Goal: Information Seeking & Learning: Learn about a topic

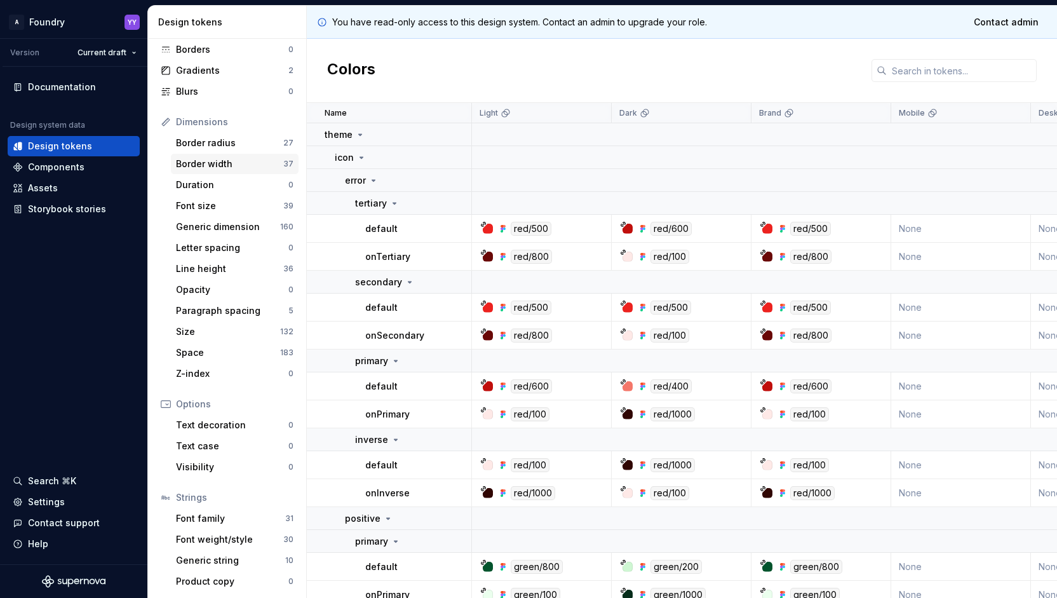
scroll to position [28, 0]
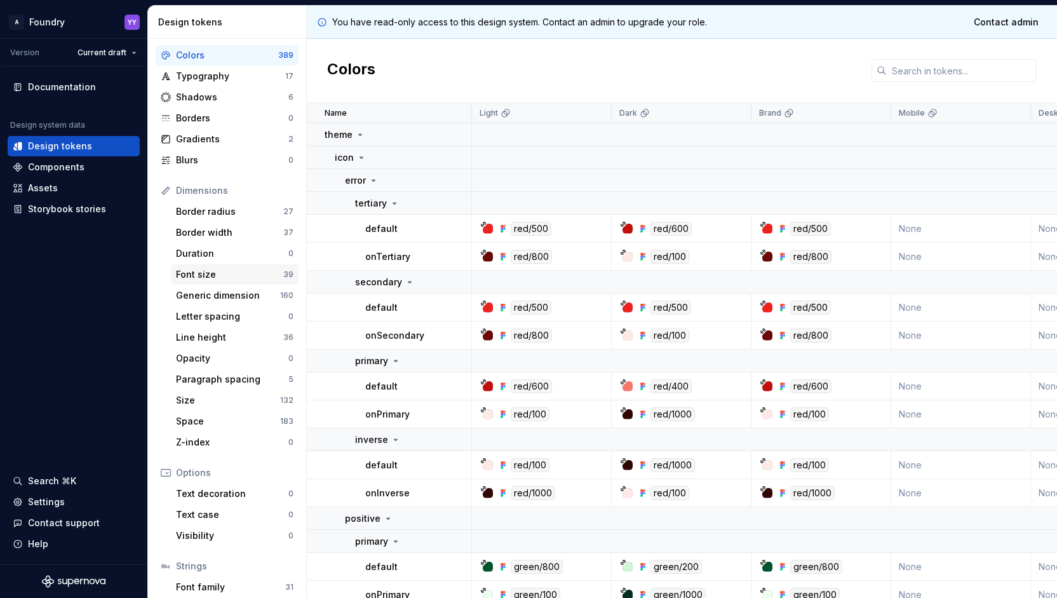
click at [207, 276] on div "Font size" at bounding box center [229, 274] width 107 height 13
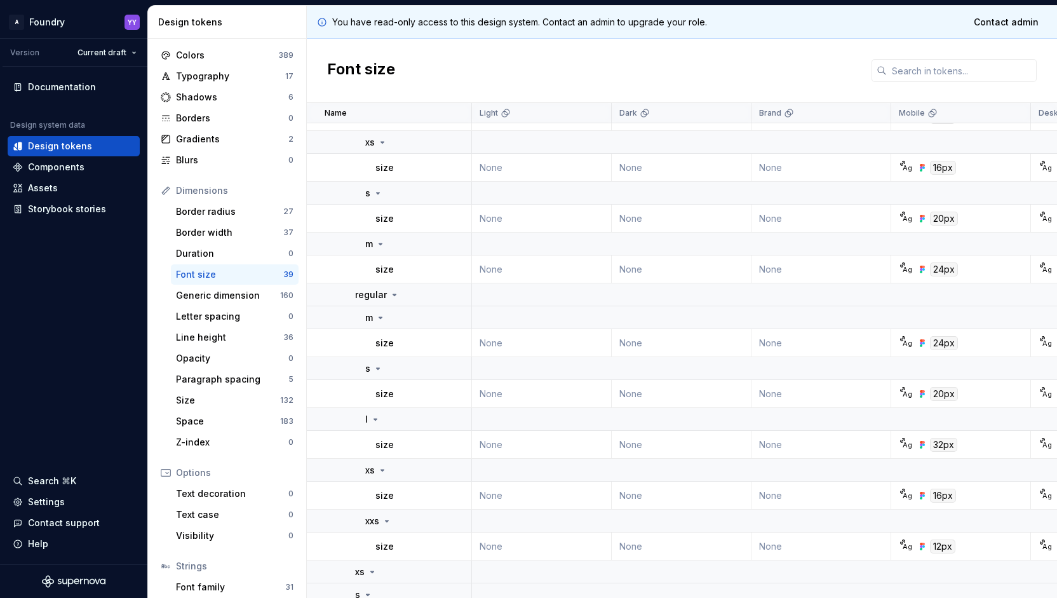
scroll to position [186, 0]
click at [76, 165] on div "Components" at bounding box center [56, 167] width 57 height 13
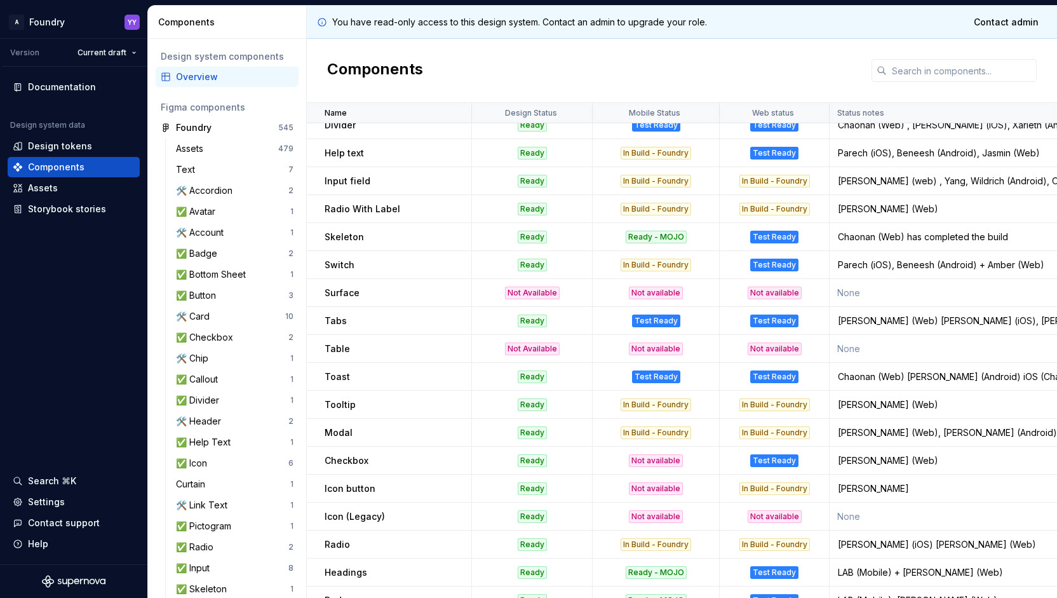
scroll to position [236, 0]
click at [222, 455] on div "✅ Icon 6" at bounding box center [235, 463] width 128 height 20
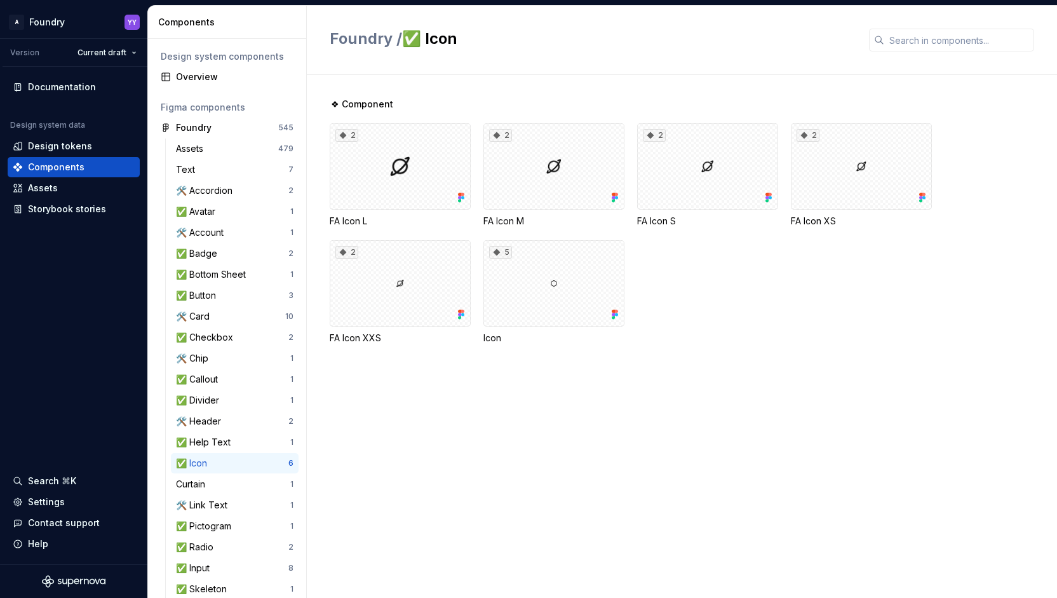
click at [202, 458] on div "✅ Icon" at bounding box center [194, 463] width 36 height 13
click at [437, 170] on div "2" at bounding box center [400, 166] width 141 height 86
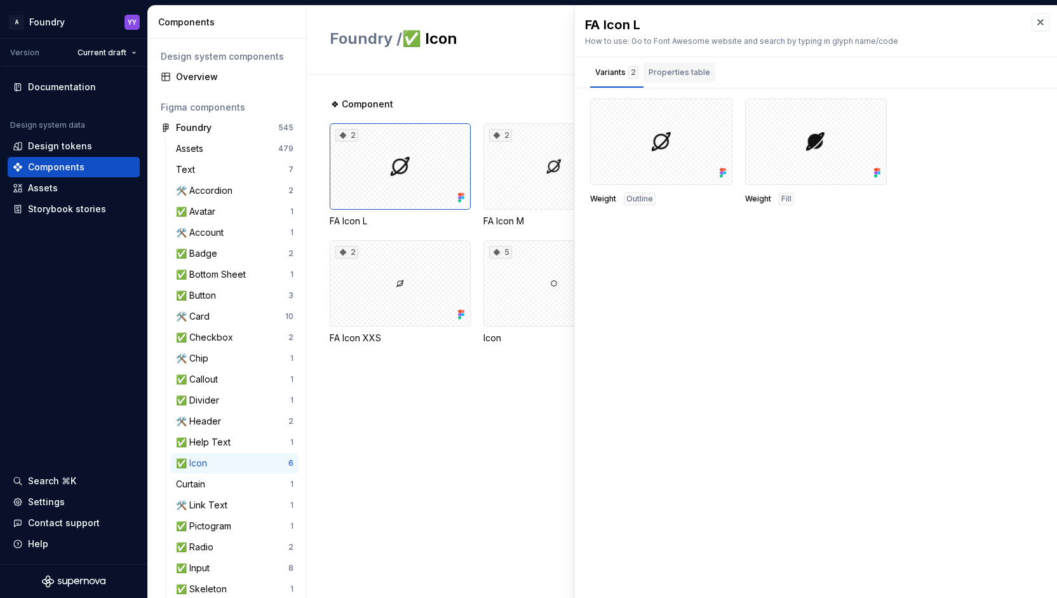
click at [683, 74] on div "Properties table" at bounding box center [680, 72] width 62 height 13
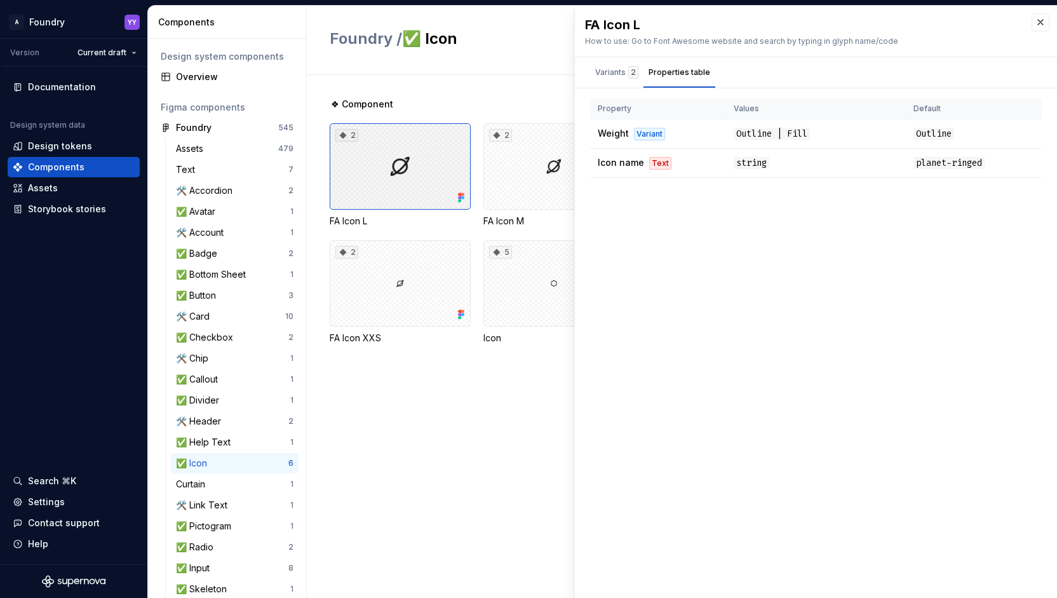
click at [459, 198] on icon at bounding box center [459, 197] width 3 height 3
click at [465, 198] on icon at bounding box center [461, 197] width 13 height 13
click at [620, 74] on div "Variants 2" at bounding box center [616, 72] width 43 height 13
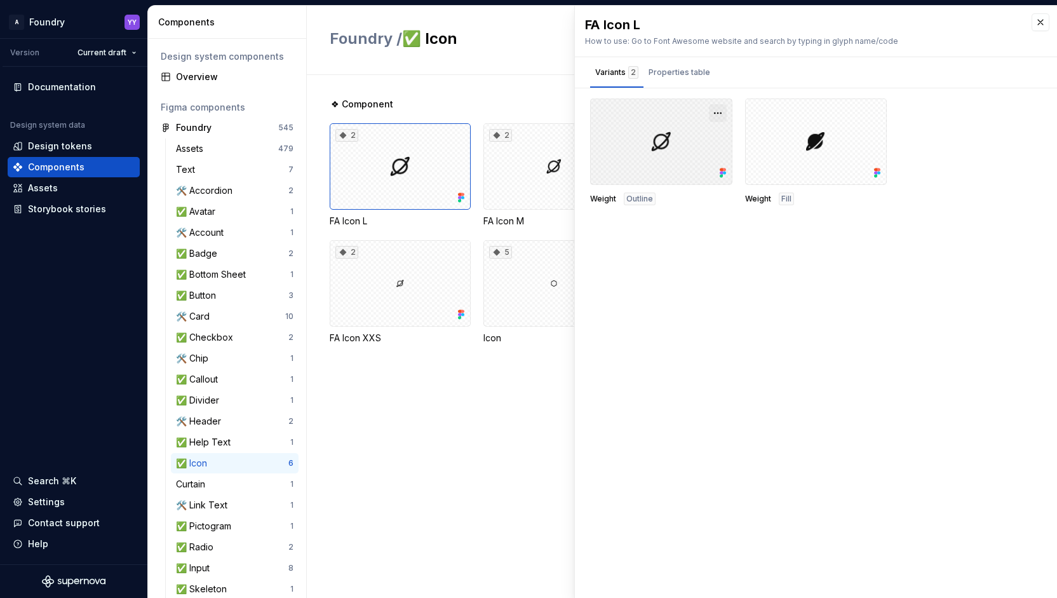
click at [726, 105] on button "button" at bounding box center [718, 113] width 18 height 18
click at [691, 134] on div "Open in [GEOGRAPHIC_DATA]" at bounding box center [677, 150] width 83 height 38
